Goal: Check status: Check status

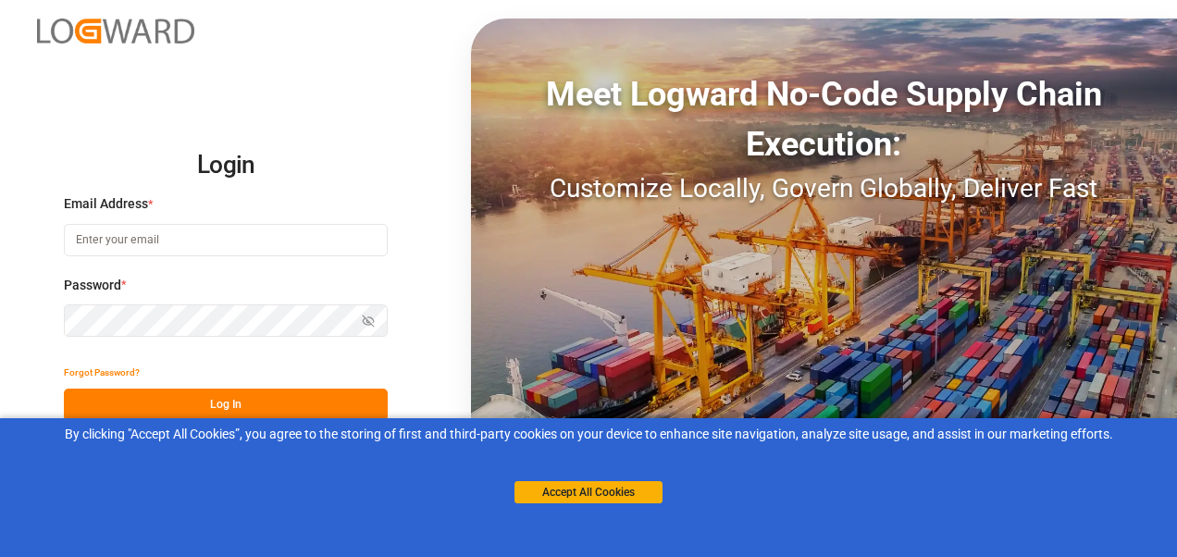
click at [301, 232] on input at bounding box center [226, 240] width 324 height 32
type input "[PERSON_NAME][EMAIL_ADDRESS][PERSON_NAME][DOMAIN_NAME]"
click at [261, 394] on button "Log In" at bounding box center [226, 404] width 324 height 32
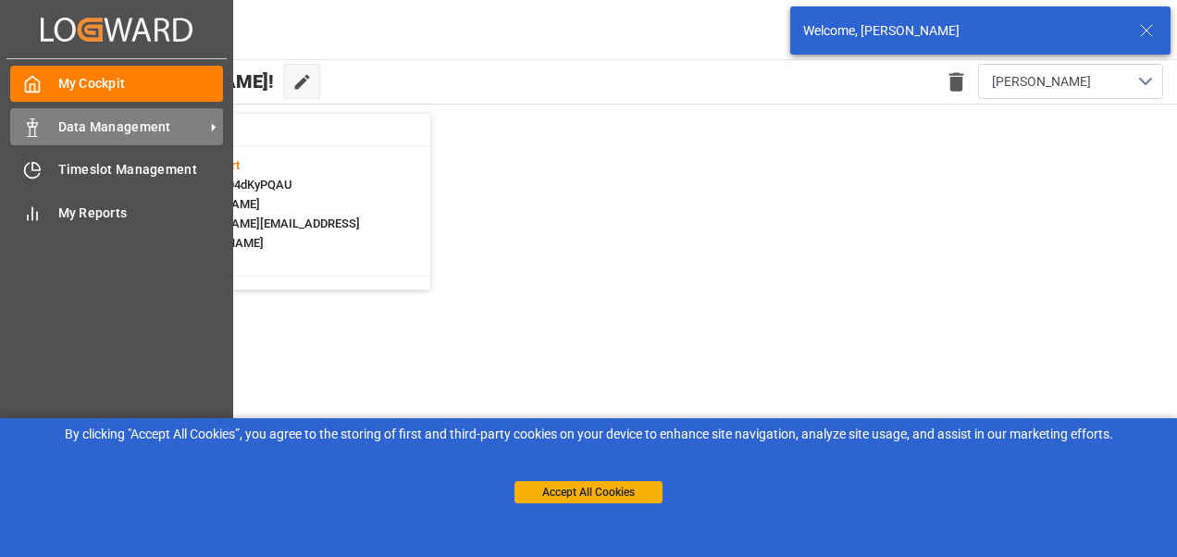
click at [137, 121] on span "Data Management" at bounding box center [131, 126] width 146 height 19
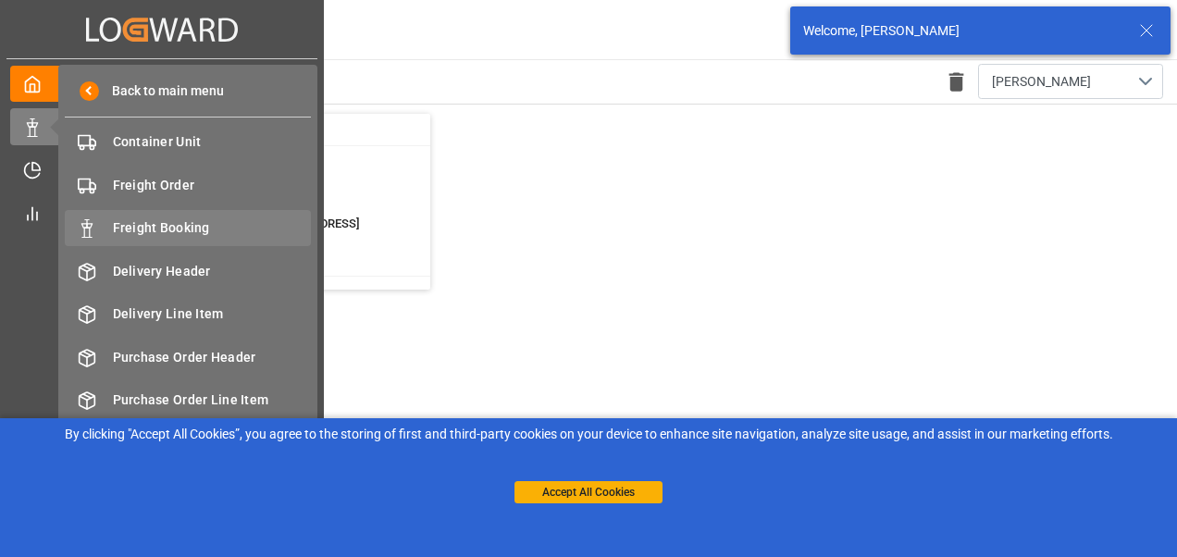
click at [159, 218] on div "Freight Booking Freight Booking" at bounding box center [188, 228] width 246 height 36
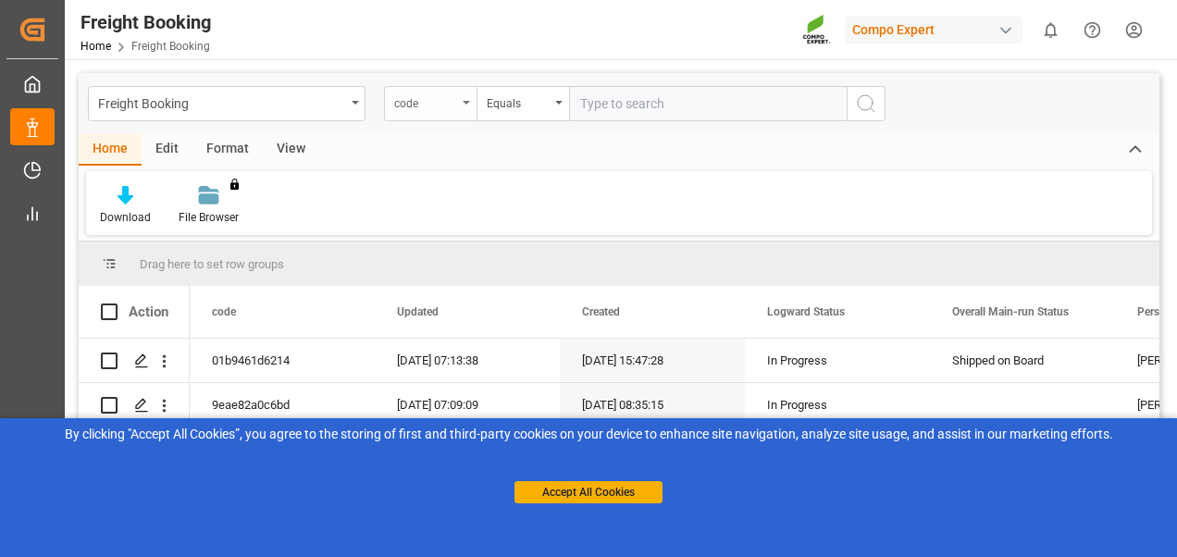
click at [403, 94] on div "code" at bounding box center [425, 101] width 63 height 21
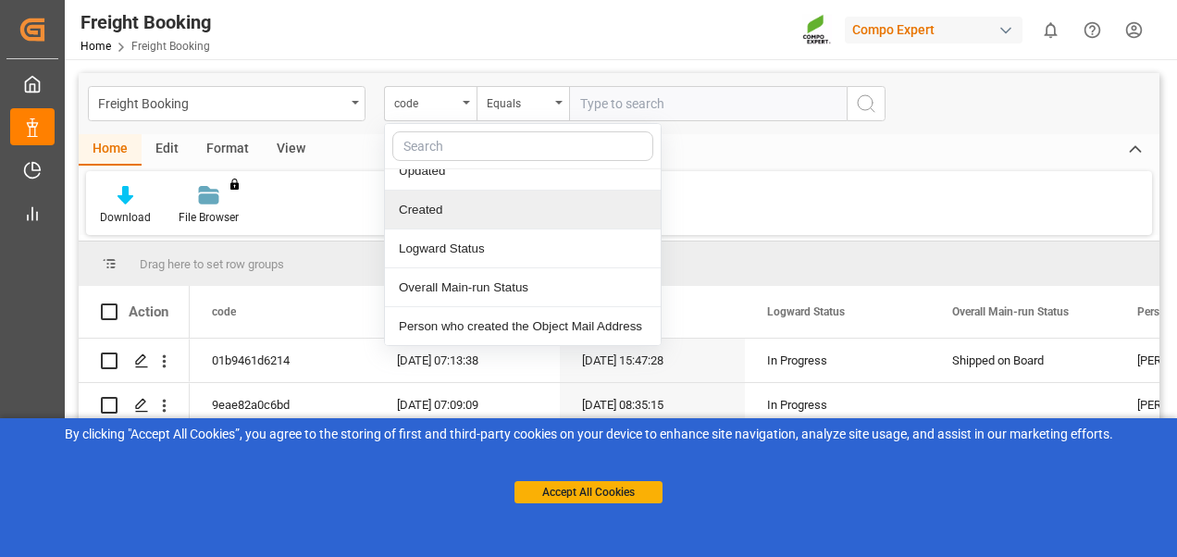
scroll to position [92, 0]
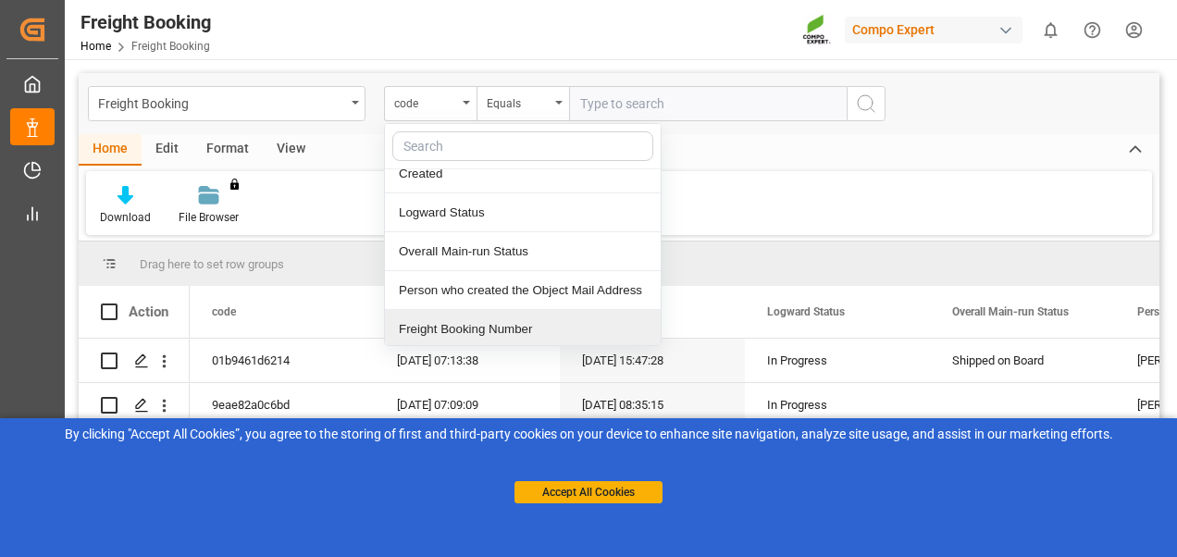
click at [437, 326] on div "Freight Booking Number" at bounding box center [523, 329] width 276 height 39
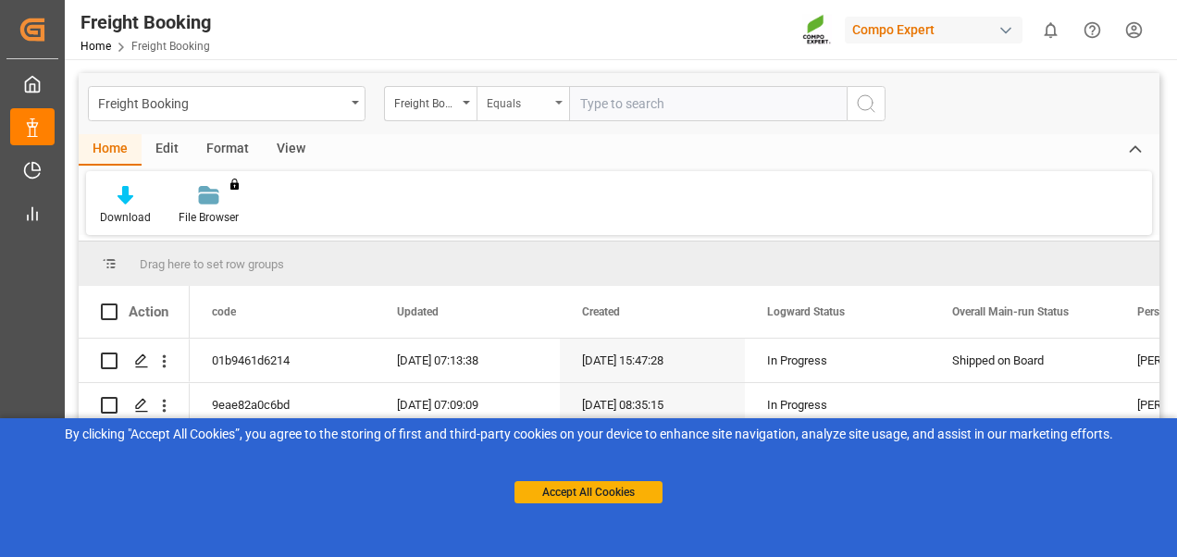
click at [508, 96] on div "Equals" at bounding box center [518, 101] width 63 height 21
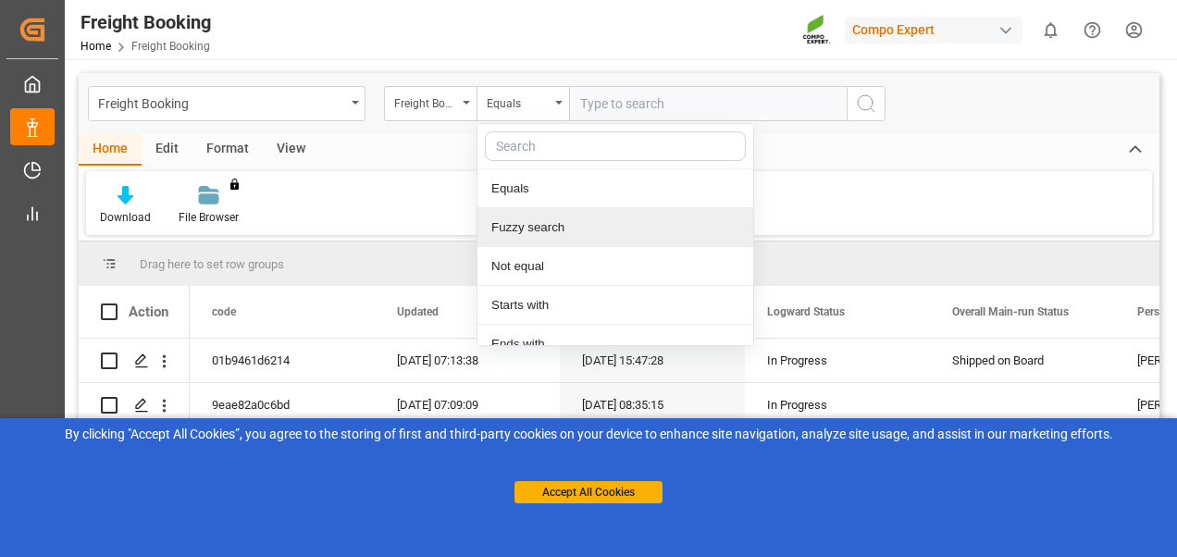
click at [524, 238] on div "Fuzzy search" at bounding box center [615, 227] width 276 height 39
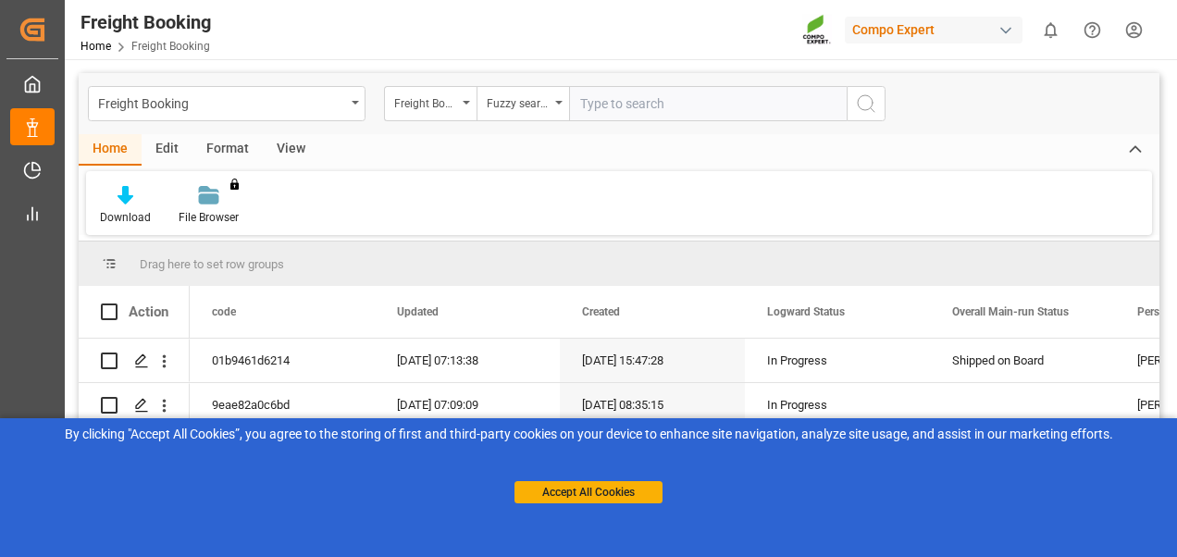
click at [612, 110] on input "text" at bounding box center [707, 103] width 277 height 35
paste input "6200000347"
type input "6200000347"
click at [867, 94] on icon "search button" at bounding box center [866, 103] width 22 height 22
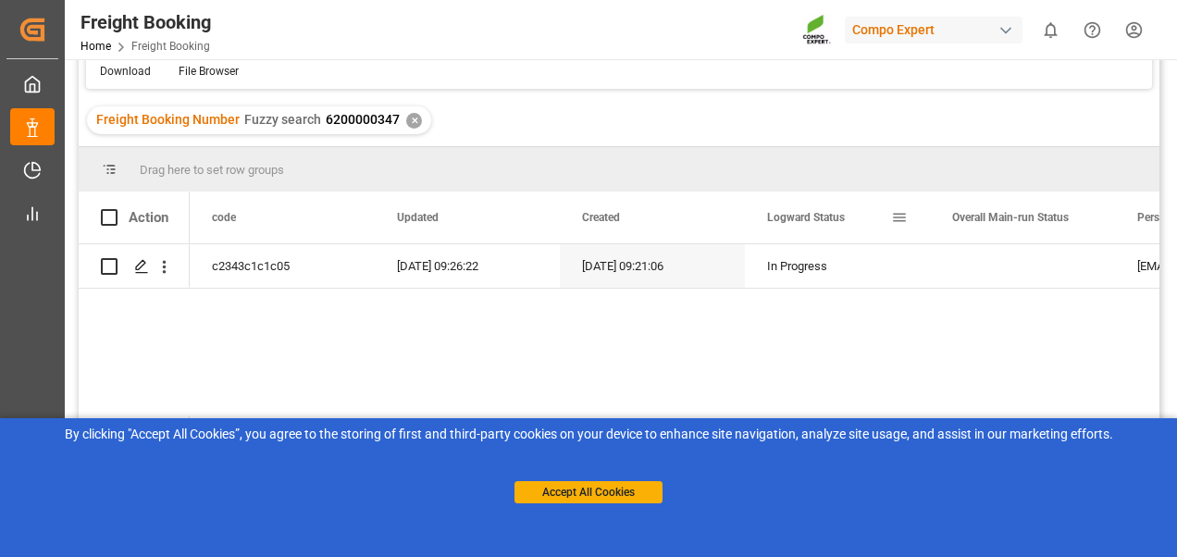
scroll to position [277, 0]
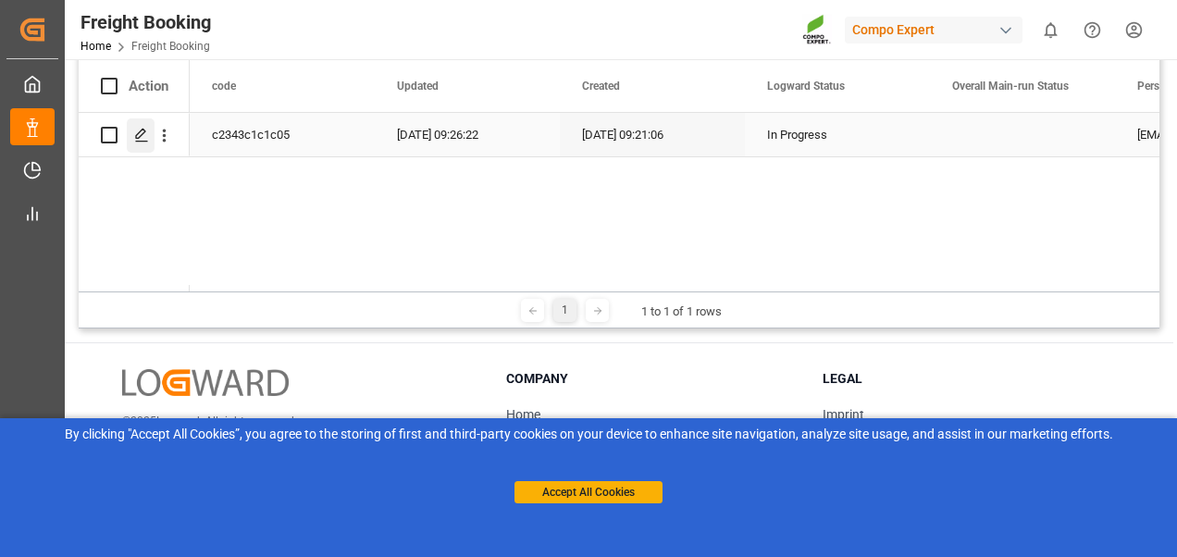
click at [146, 135] on icon "Press SPACE to select this row." at bounding box center [141, 135] width 15 height 15
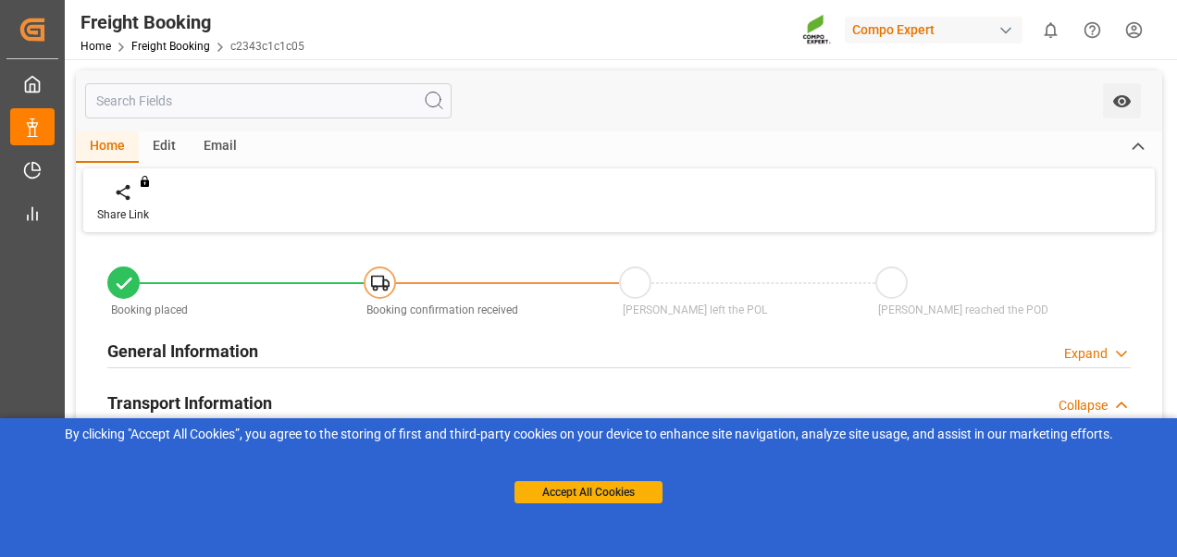
type input "0"
type input "225280"
type input "[DATE] 09:00"
type input "[DATE] 09:21"
type input "[DATE] 09:26"
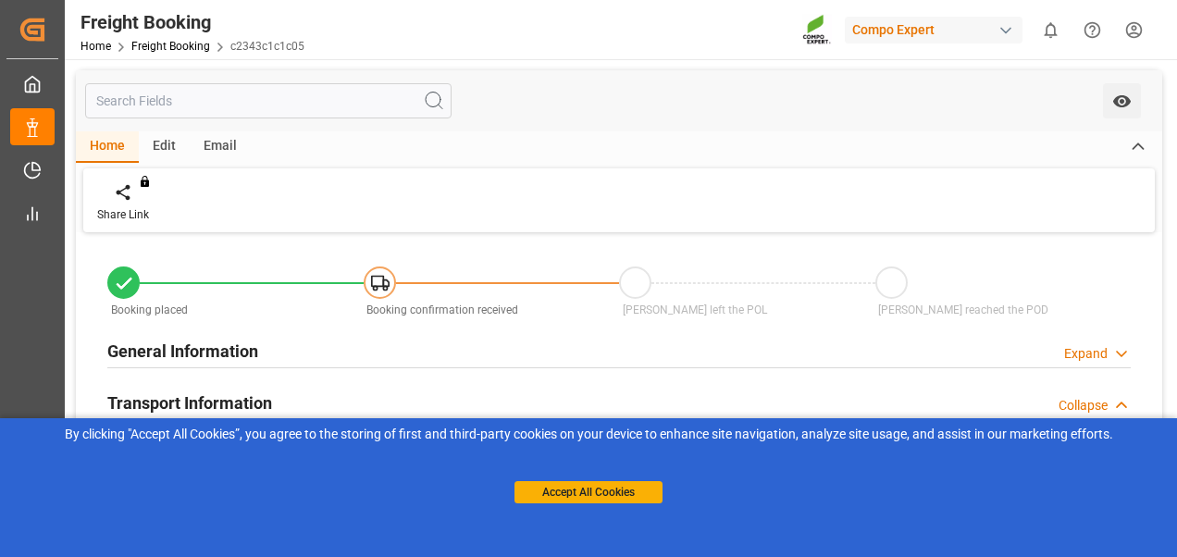
type input "[DATE] 09:26"
click at [585, 488] on button "Accept All Cookies" at bounding box center [588, 492] width 148 height 22
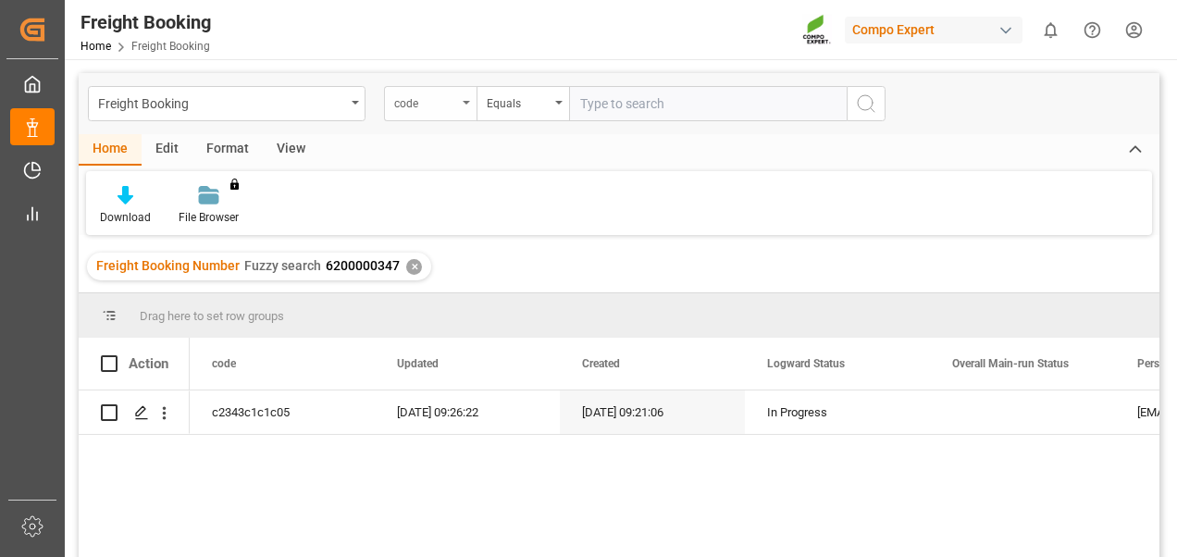
click at [419, 107] on div "code" at bounding box center [425, 101] width 63 height 21
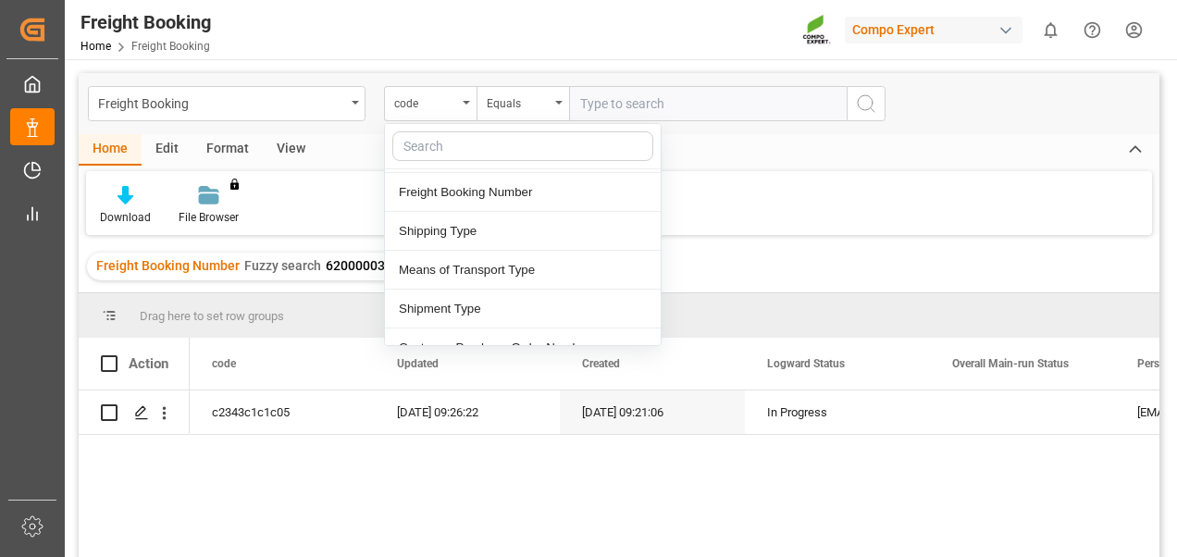
scroll to position [185, 0]
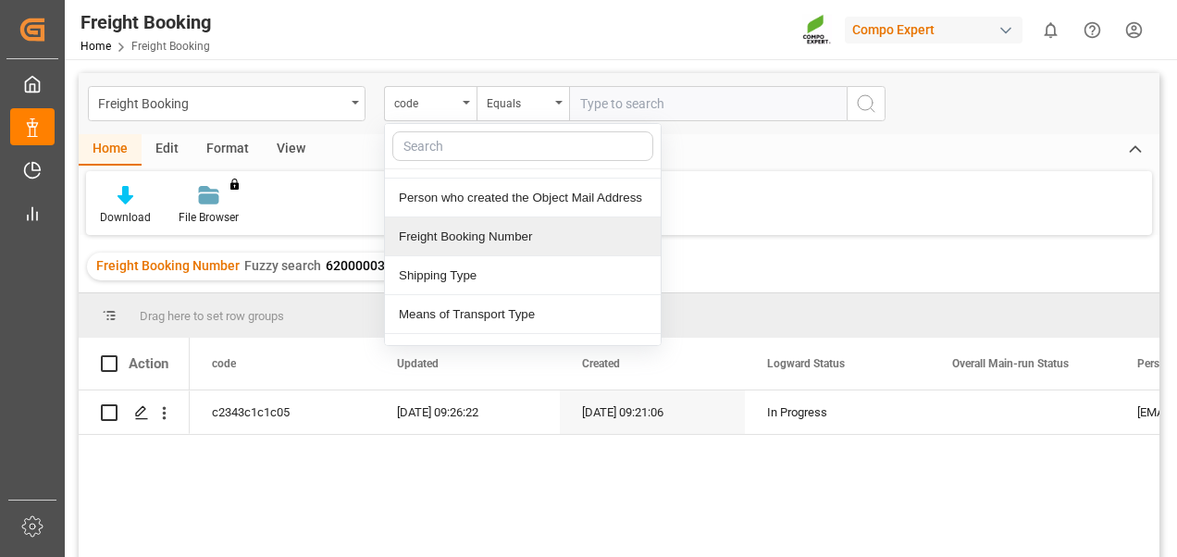
click at [475, 224] on div "Freight Booking Number" at bounding box center [523, 236] width 276 height 39
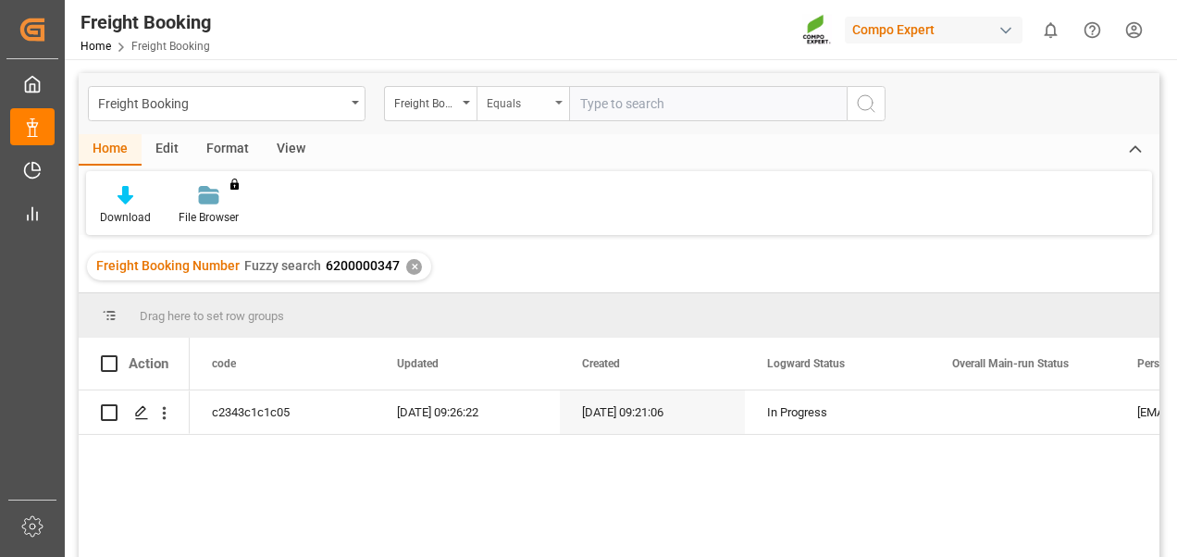
click at [496, 99] on div "Equals" at bounding box center [518, 101] width 63 height 21
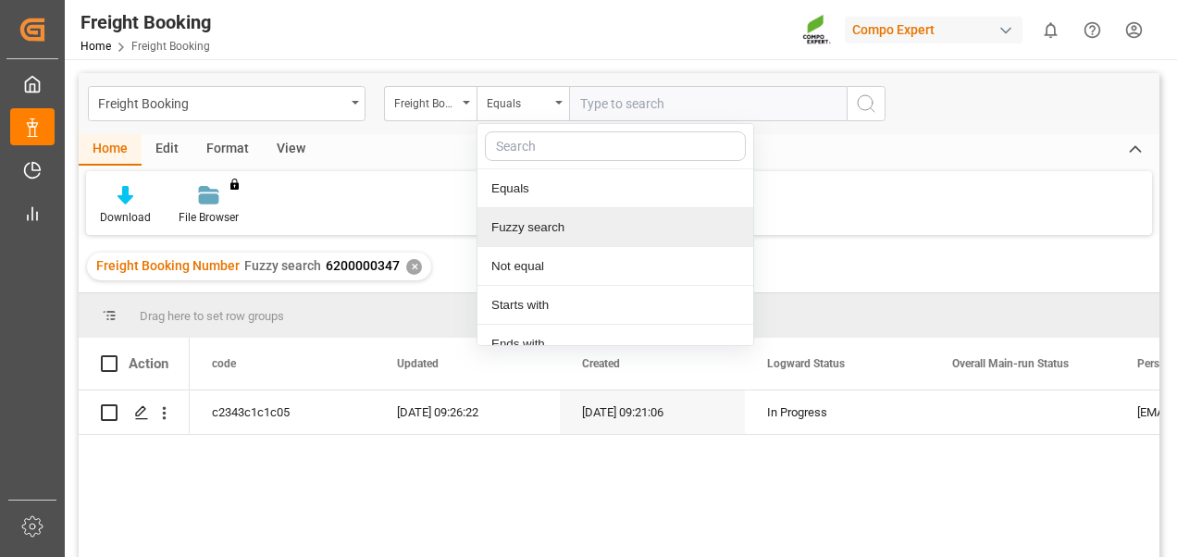
drag, startPoint x: 522, startPoint y: 222, endPoint x: 549, endPoint y: 183, distance: 47.7
click at [522, 221] on div "Fuzzy search" at bounding box center [615, 227] width 276 height 39
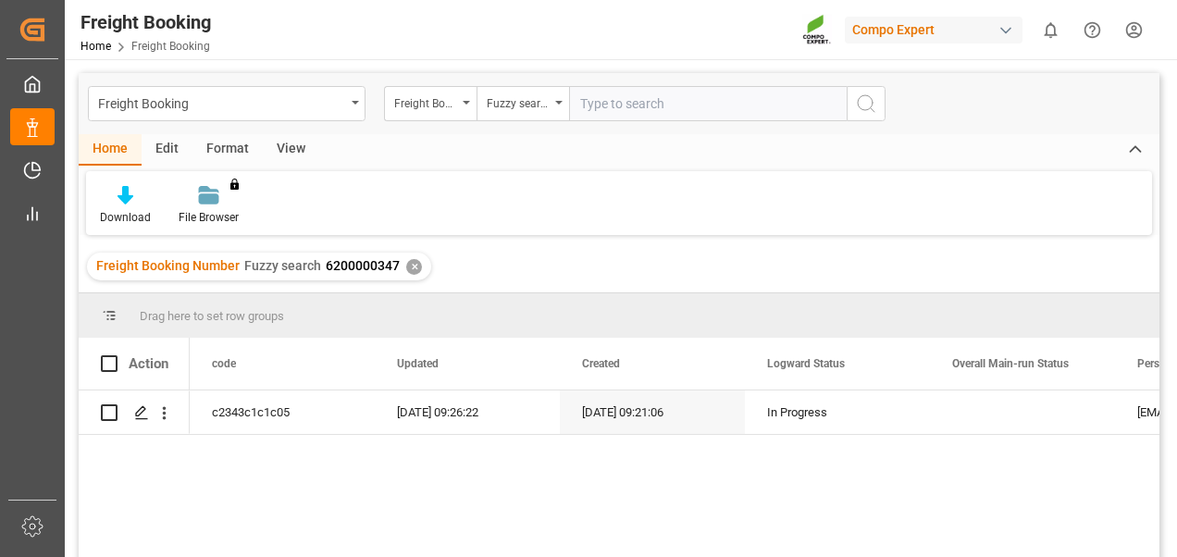
click at [607, 109] on input "text" at bounding box center [707, 103] width 277 height 35
paste input "6200000347"
type input "6200000347"
